Goal: Information Seeking & Learning: Find specific fact

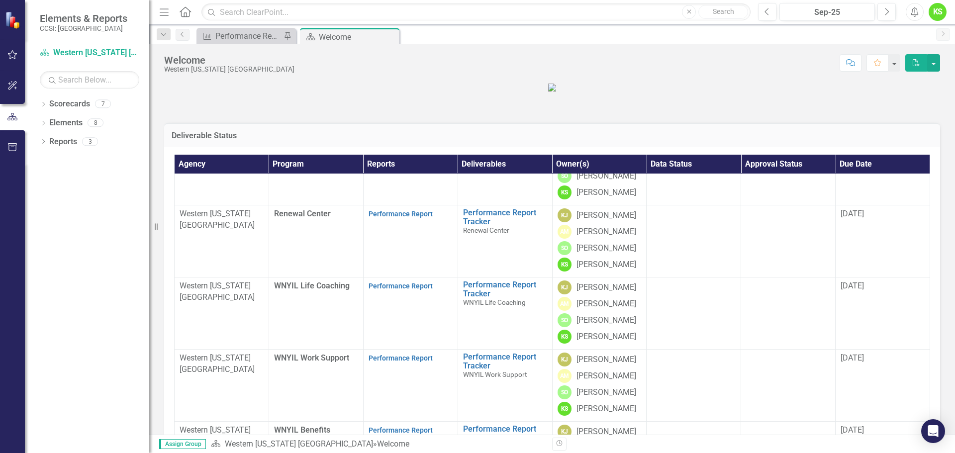
scroll to position [190, 0]
click at [396, 286] on link "Performance Report" at bounding box center [401, 286] width 64 height 8
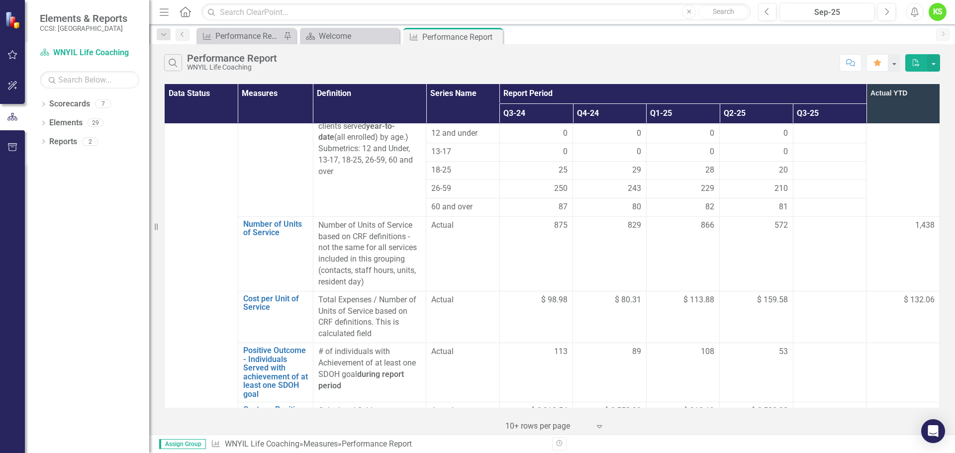
scroll to position [696, 0]
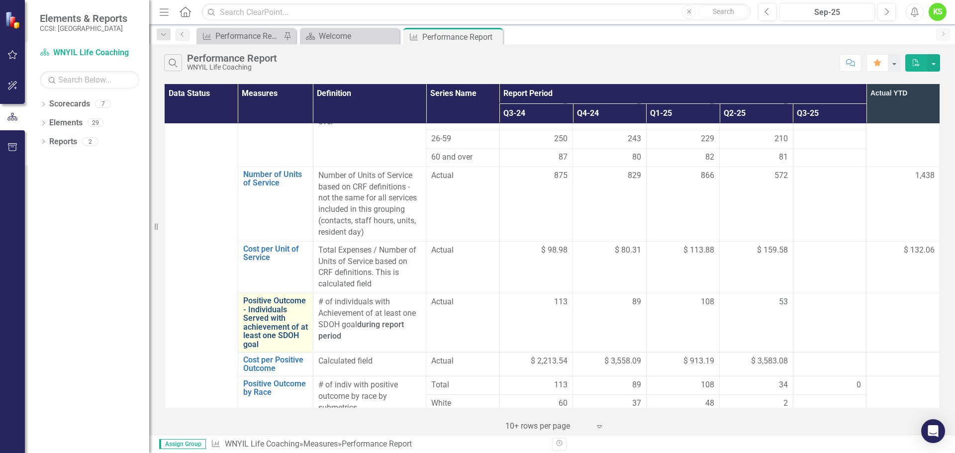
click at [258, 297] on link "Positive Outcome - Individuals Served with achievement of at least one SDOH goal" at bounding box center [275, 322] width 65 height 53
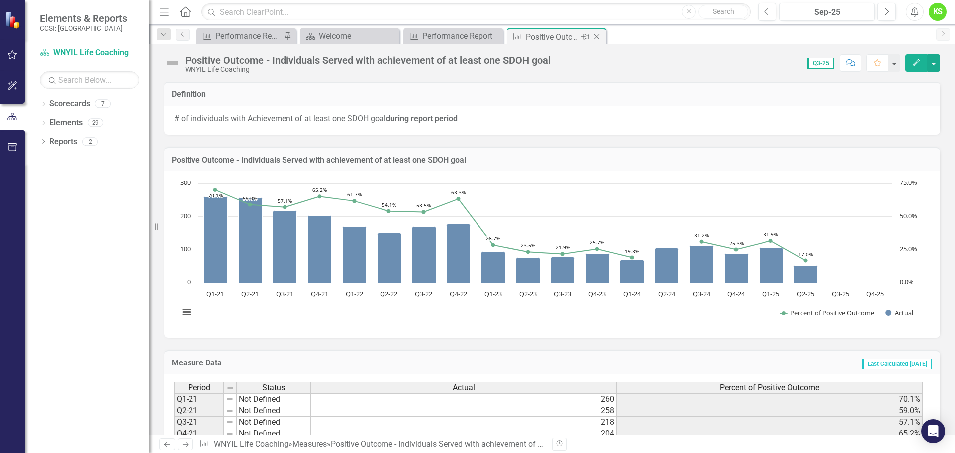
click at [597, 37] on icon "Close" at bounding box center [597, 37] width 10 height 8
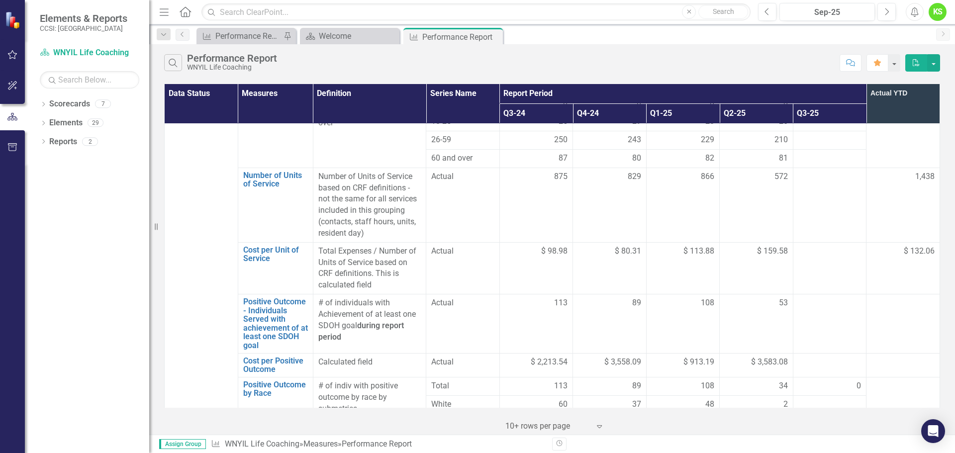
scroll to position [696, 0]
drag, startPoint x: 317, startPoint y: 275, endPoint x: 367, endPoint y: 319, distance: 66.3
click at [367, 319] on td "# of individuals with Achievement of at least one SDOH goal during report period" at bounding box center [369, 322] width 113 height 59
copy p "# of individuals with Achievement of at least one SDOH goal during report period"
